Goal: Go to known website

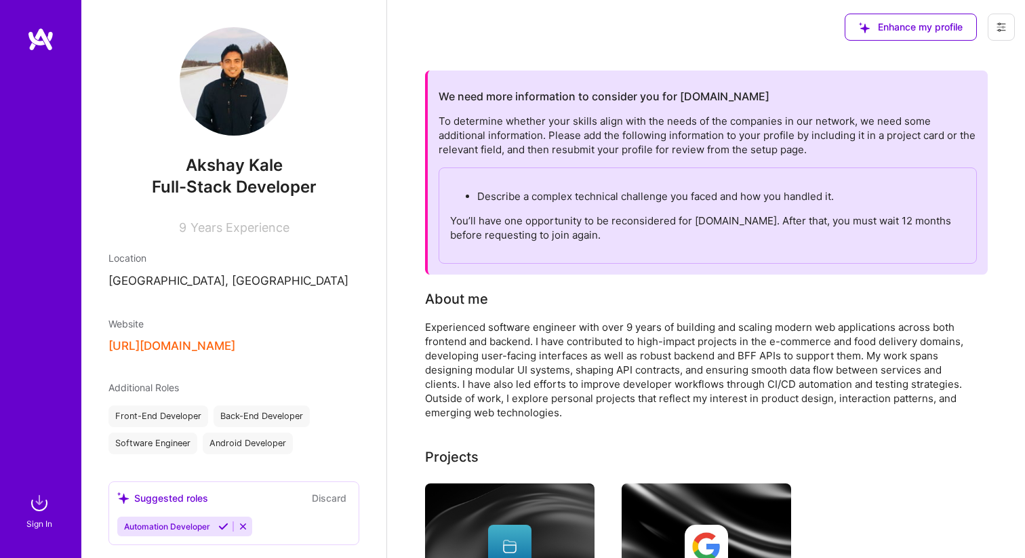
click at [35, 30] on img at bounding box center [40, 39] width 27 height 24
